Goal: Information Seeking & Learning: Understand process/instructions

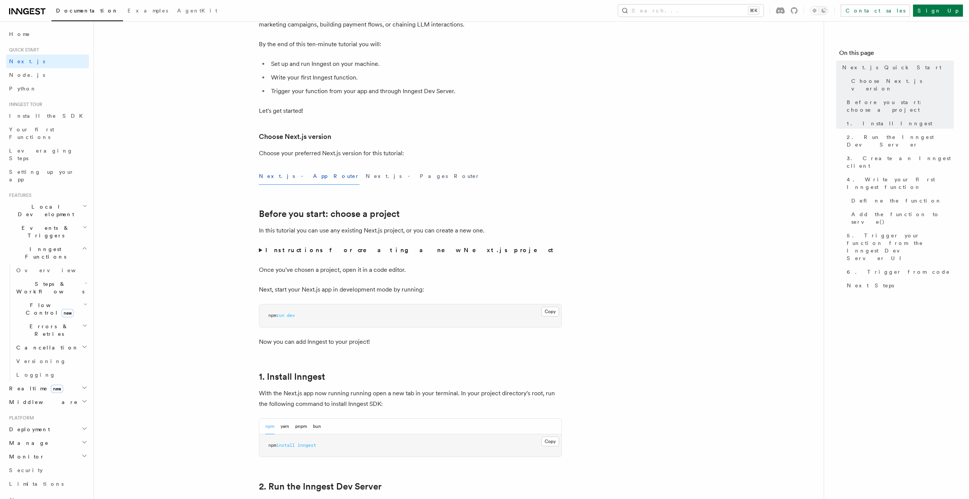
scroll to position [82, 0]
click at [366, 168] on button "Next.js - Pages Router" at bounding box center [423, 174] width 114 height 17
click at [289, 174] on button "Next.js - App Router" at bounding box center [309, 174] width 101 height 17
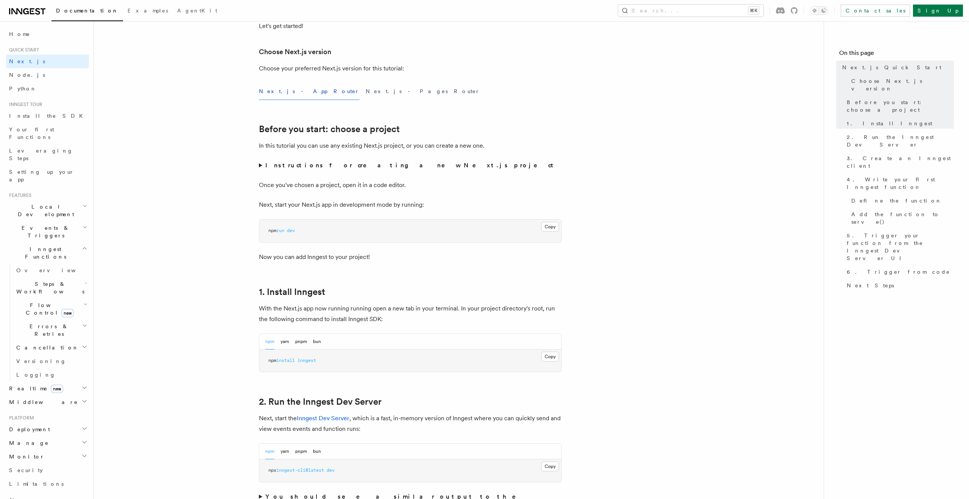
scroll to position [170, 0]
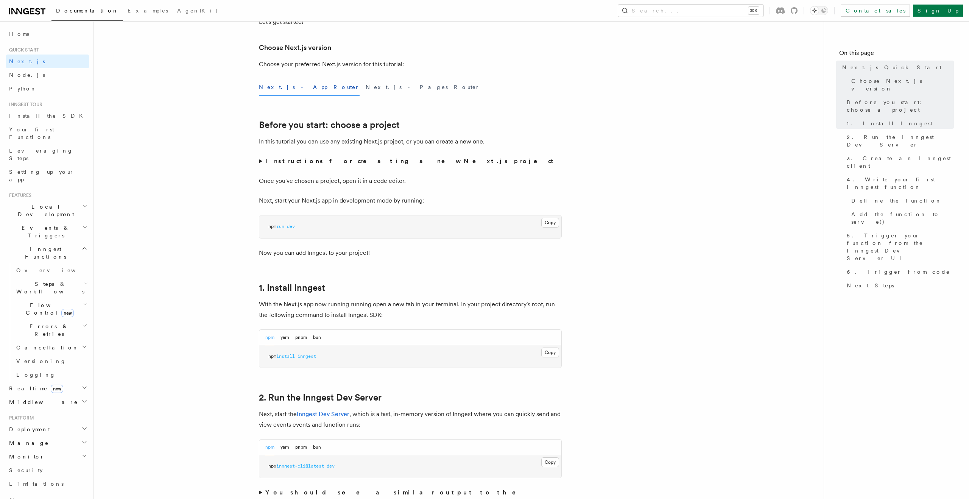
click at [294, 161] on strong "Instructions for creating a new Next.js project" at bounding box center [410, 160] width 291 height 7
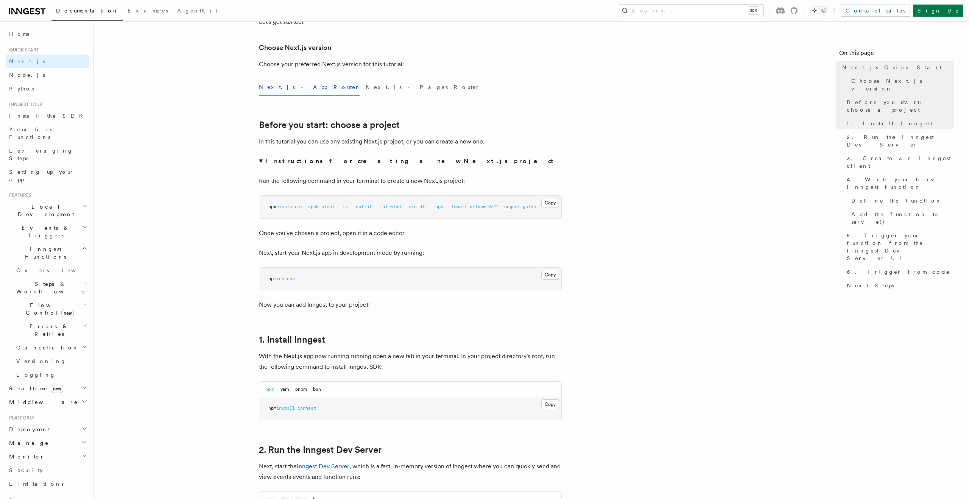
click at [294, 161] on strong "Instructions for creating a new Next.js project" at bounding box center [410, 160] width 291 height 7
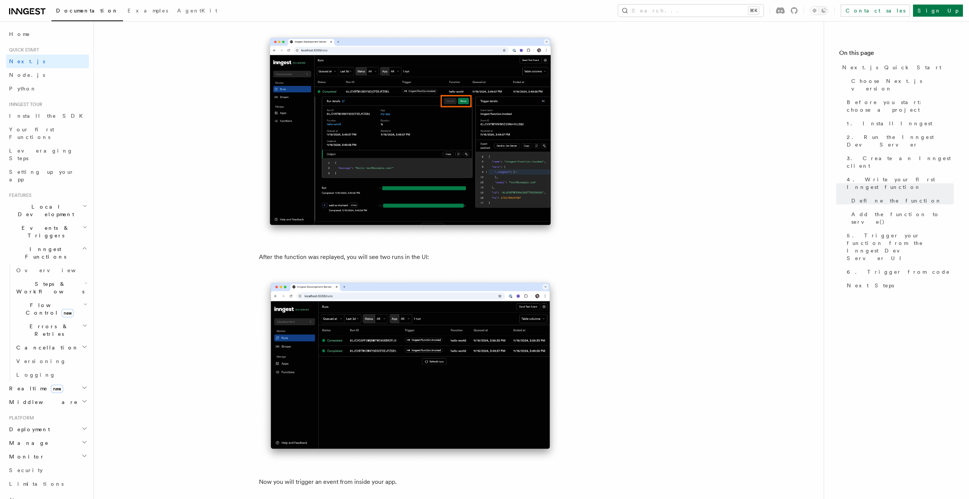
scroll to position [3350, 0]
